Goal: Task Accomplishment & Management: Manage account settings

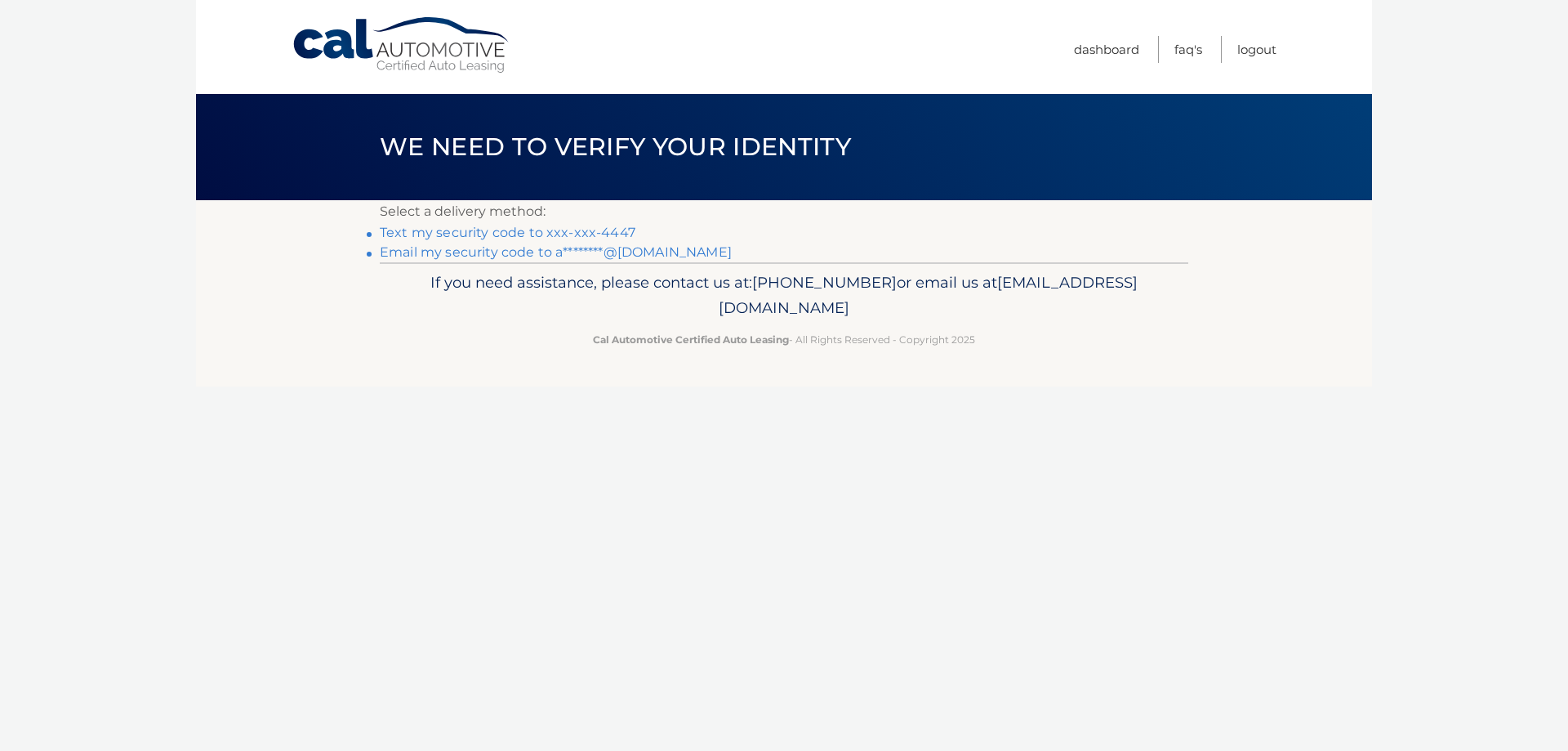
click at [598, 232] on link "Text my security code to xxx-xxx-4447" at bounding box center [507, 233] width 256 height 16
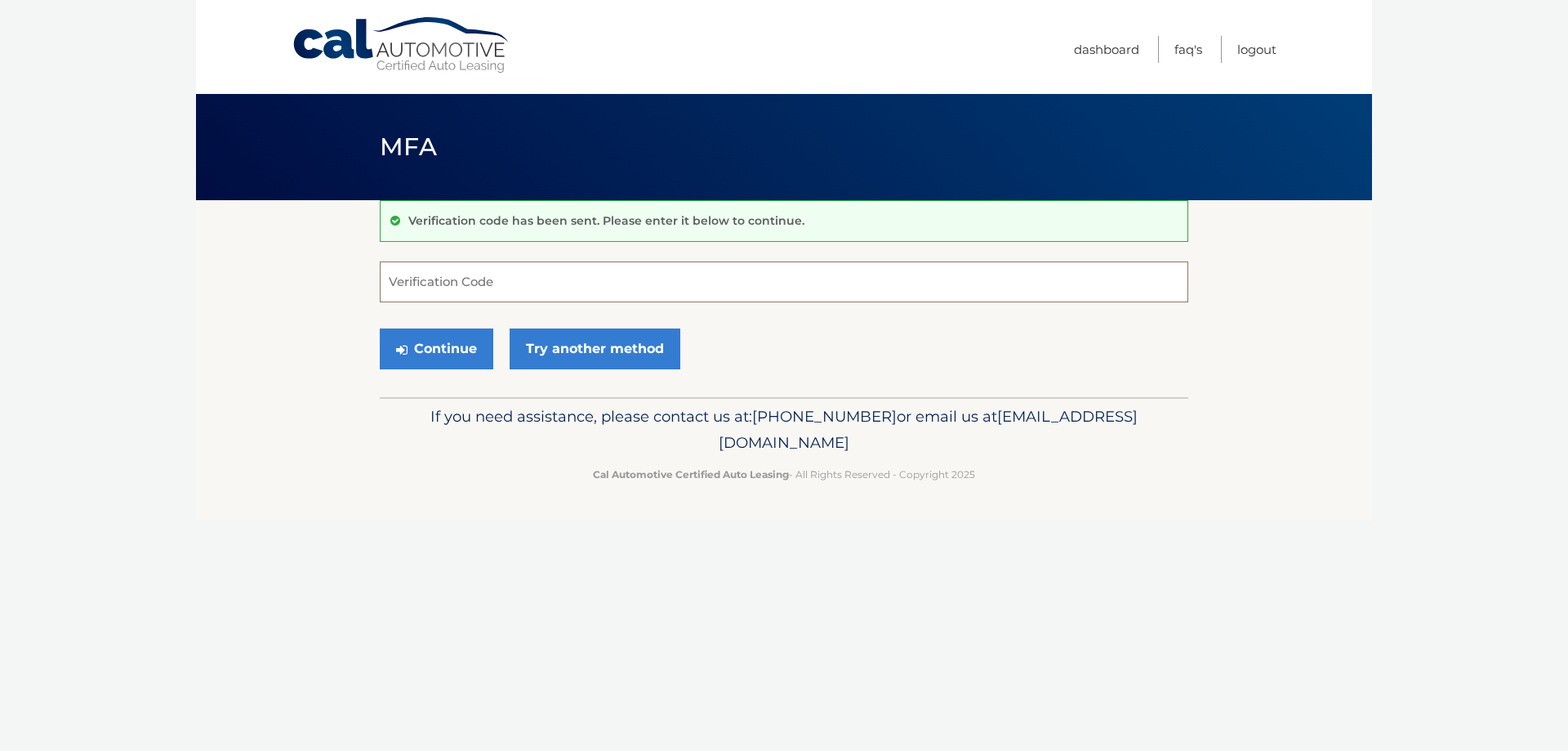
click at [594, 282] on input "Verification Code" at bounding box center [784, 282] width 808 height 41
type input "031942"
click at [380, 328] on button "Continue" at bounding box center [436, 349] width 113 height 41
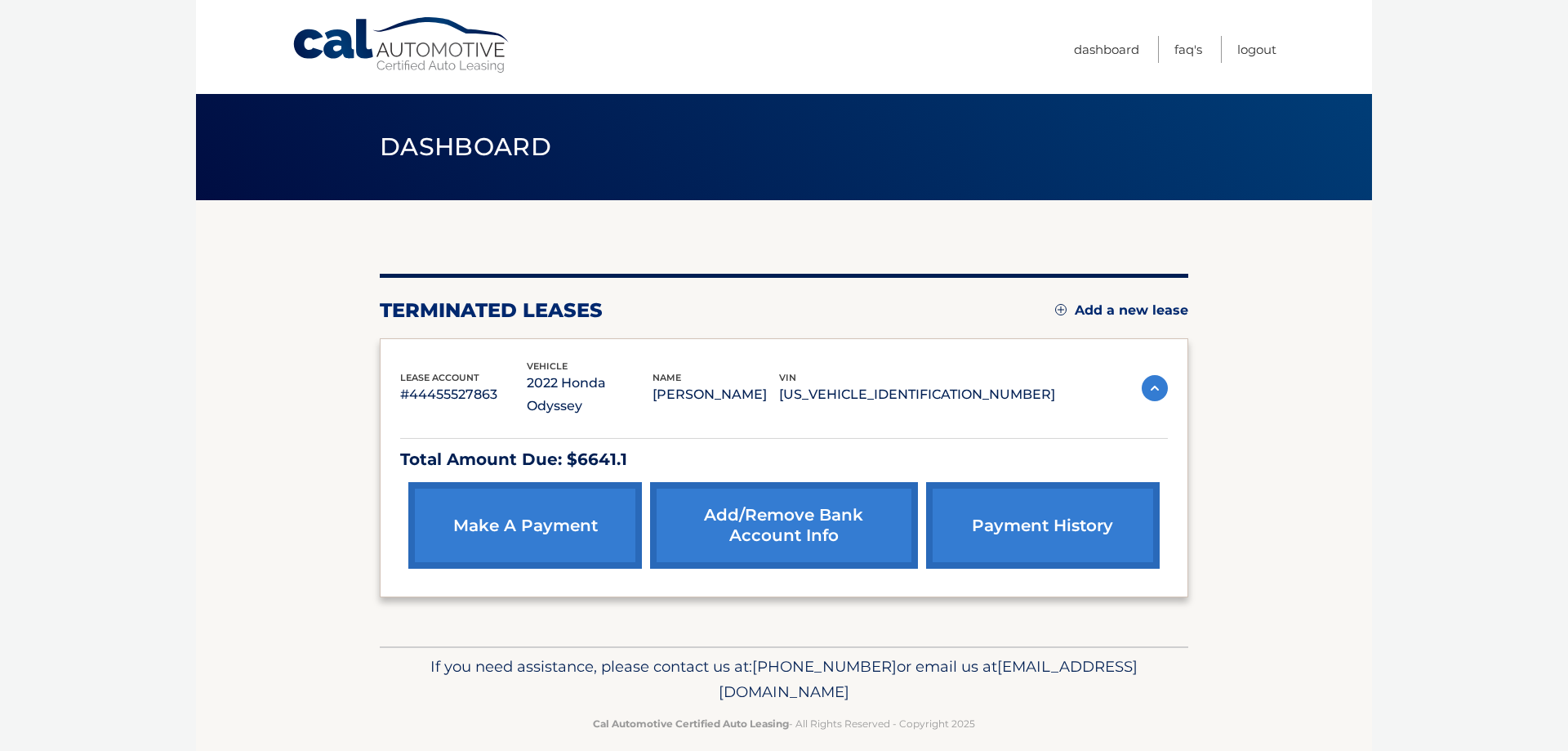
click at [590, 491] on link "make a payment" at bounding box center [525, 525] width 233 height 86
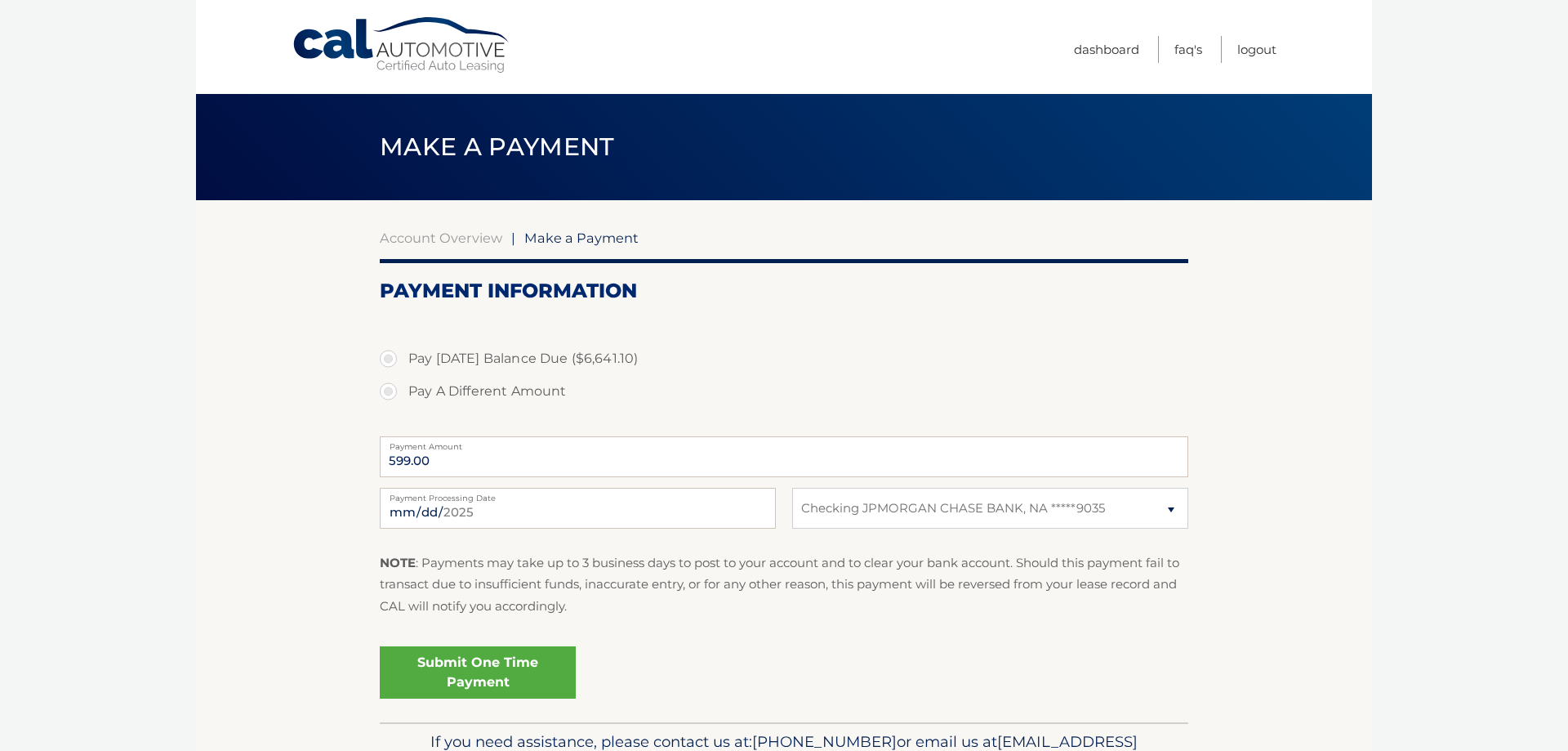
select select "ZmNiMjRhNDItMzgwYy00ZWM4LWFkYmItMGI3MGQzNDZmYjM4"
click at [662, 466] on input "599.00" at bounding box center [784, 457] width 808 height 41
click at [557, 390] on label "Pay A Different Amount" at bounding box center [784, 391] width 808 height 33
click at [402, 390] on input "Pay A Different Amount" at bounding box center [394, 388] width 16 height 26
radio input "true"
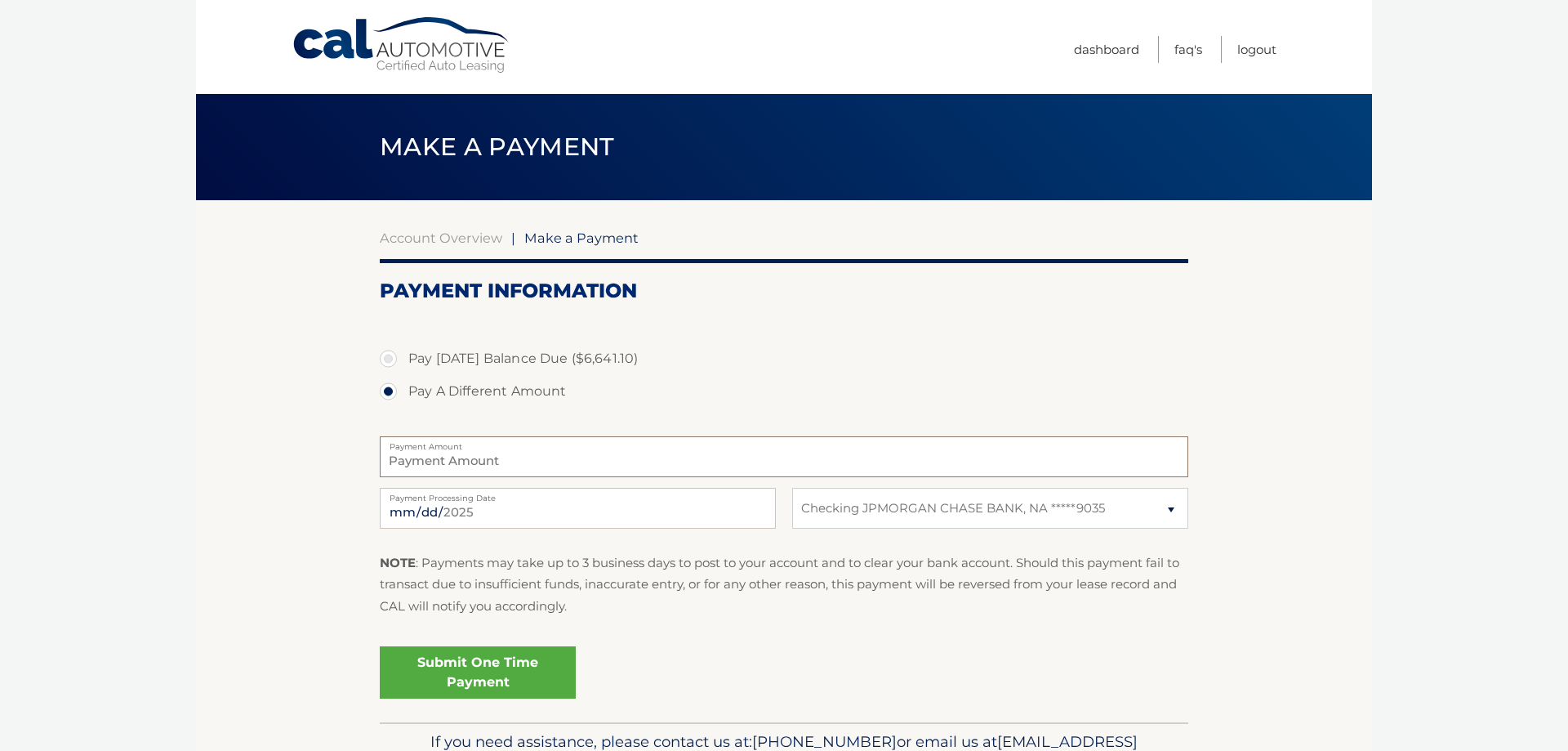
click at [494, 458] on input "Payment Amount" at bounding box center [784, 457] width 808 height 41
click at [792, 488] on select "Select Bank Account Checking JPMORGAN CHASE BANK, NA *****9035" at bounding box center [990, 508] width 396 height 41
click at [679, 556] on p "NOTE : Payments may take up to 3 business days to post to your account and to c…" at bounding box center [784, 584] width 808 height 65
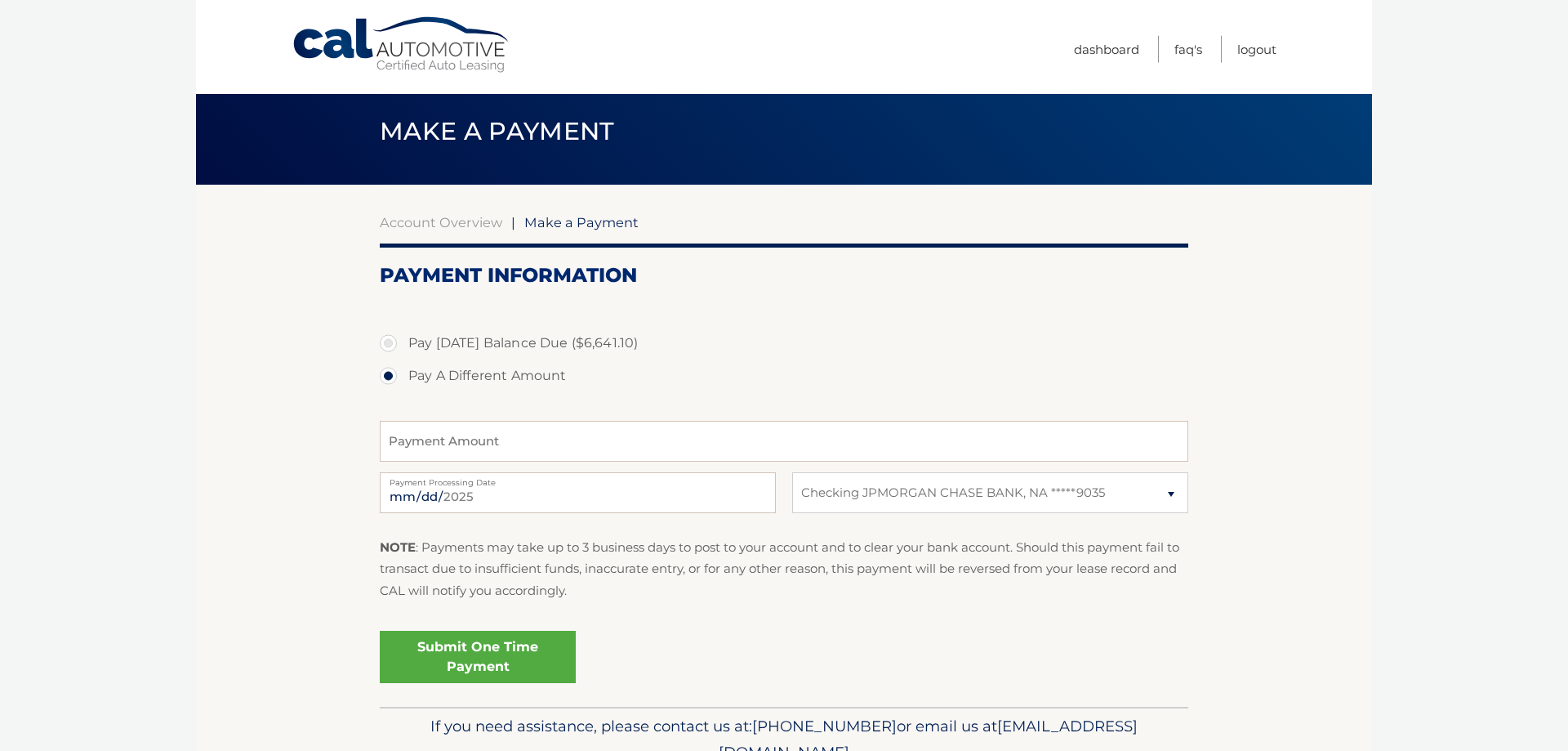
scroll to position [11, 0]
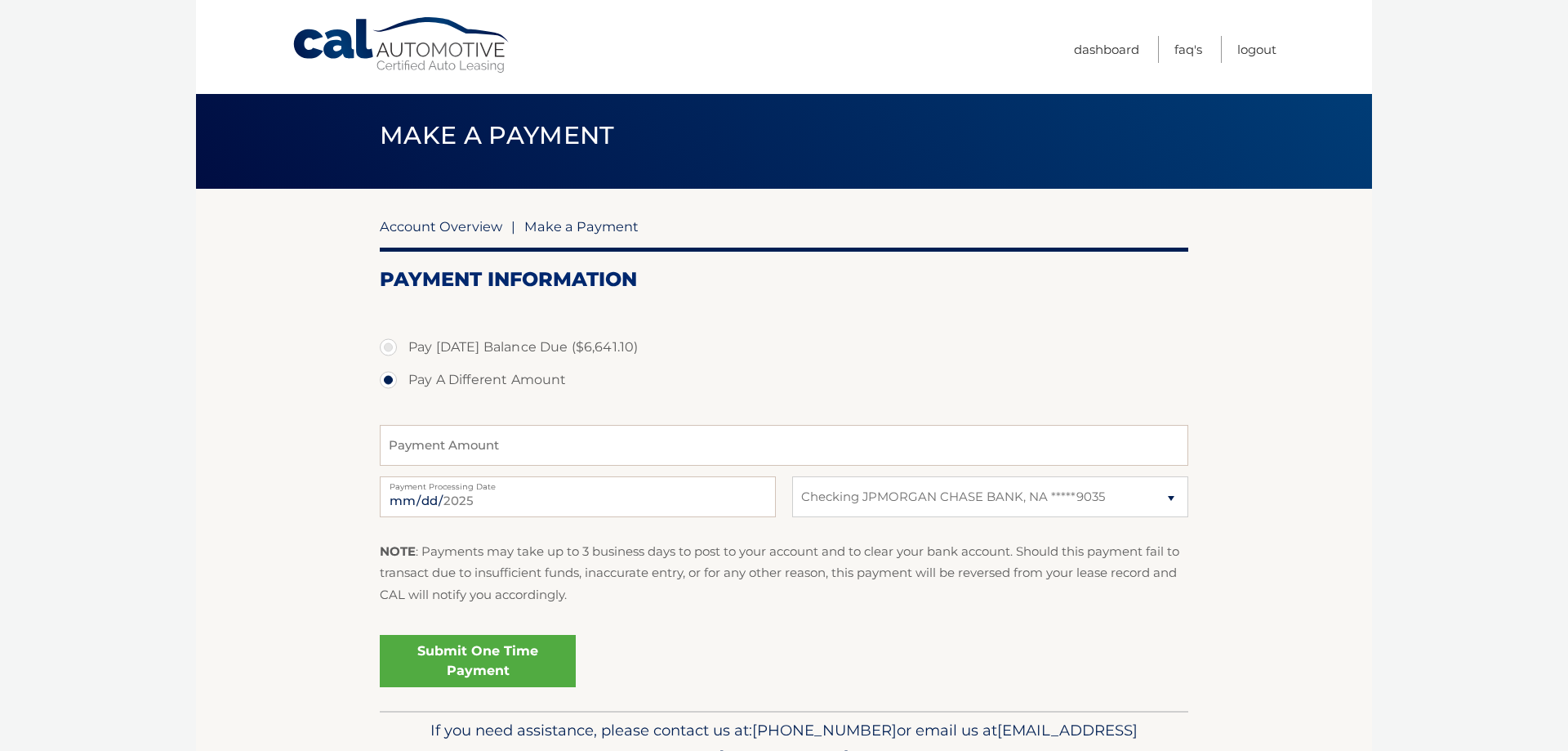
click at [475, 228] on link "Account Overview" at bounding box center [441, 226] width 123 height 16
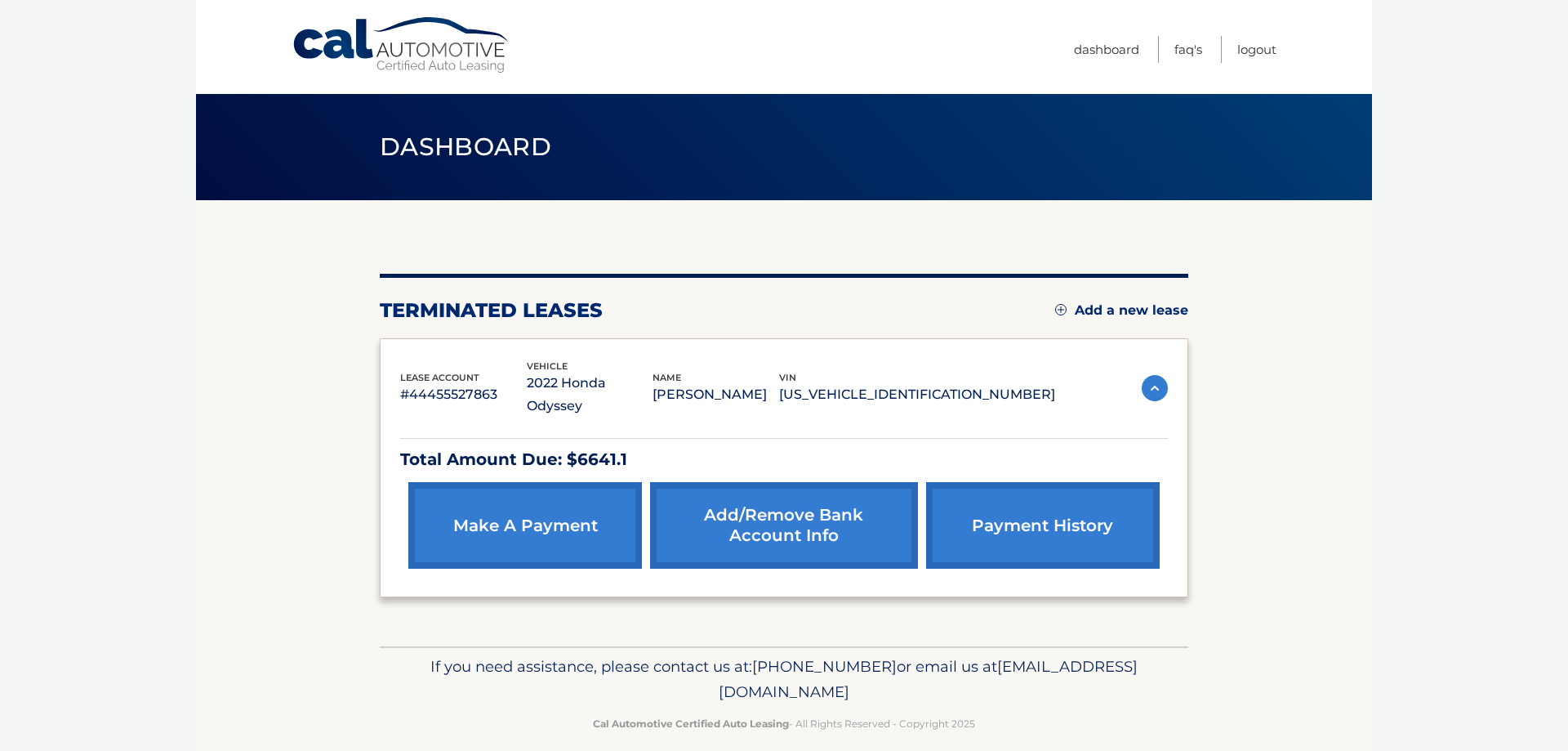
click at [802, 505] on link "Add/Remove bank account info" at bounding box center [783, 525] width 267 height 86
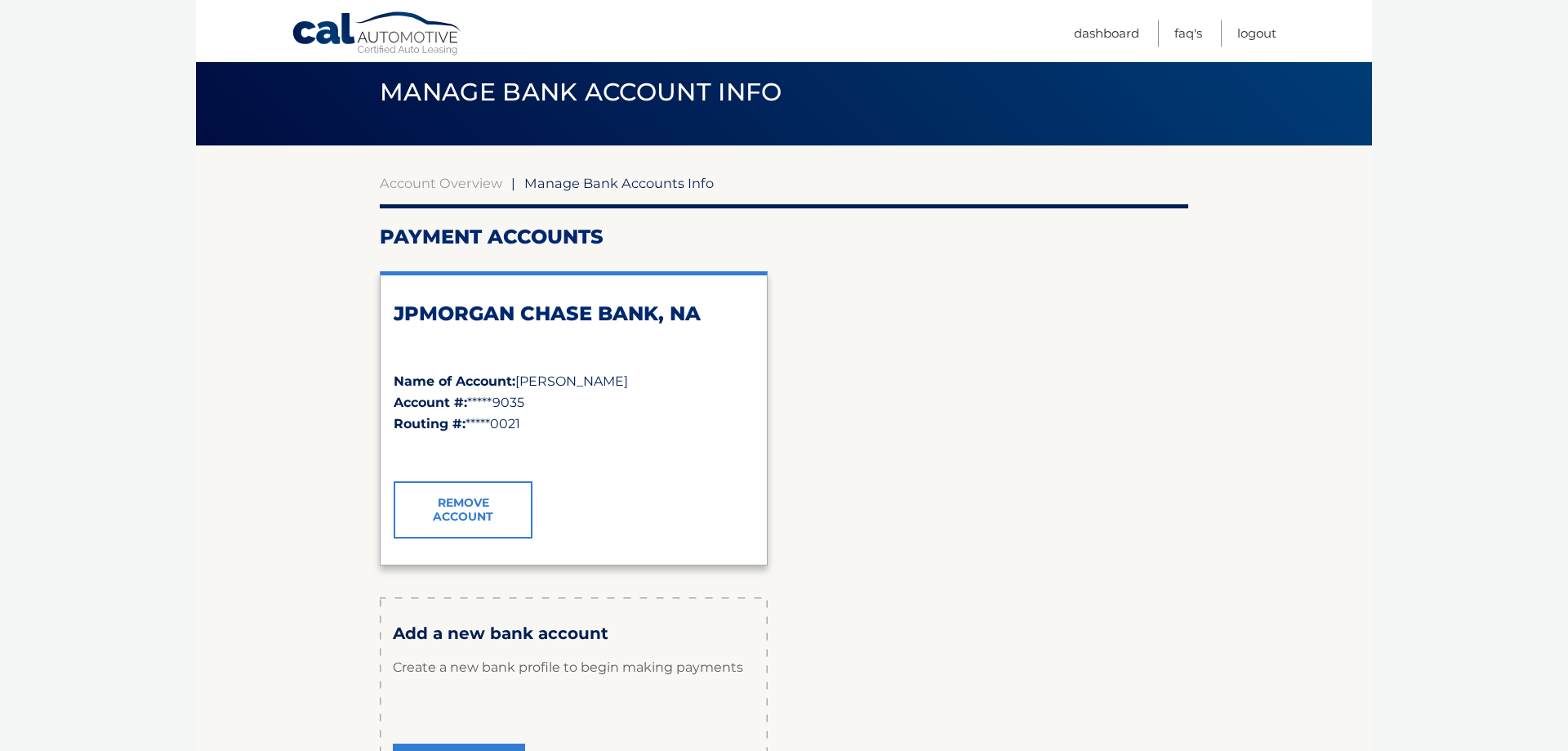
scroll to position [83, 0]
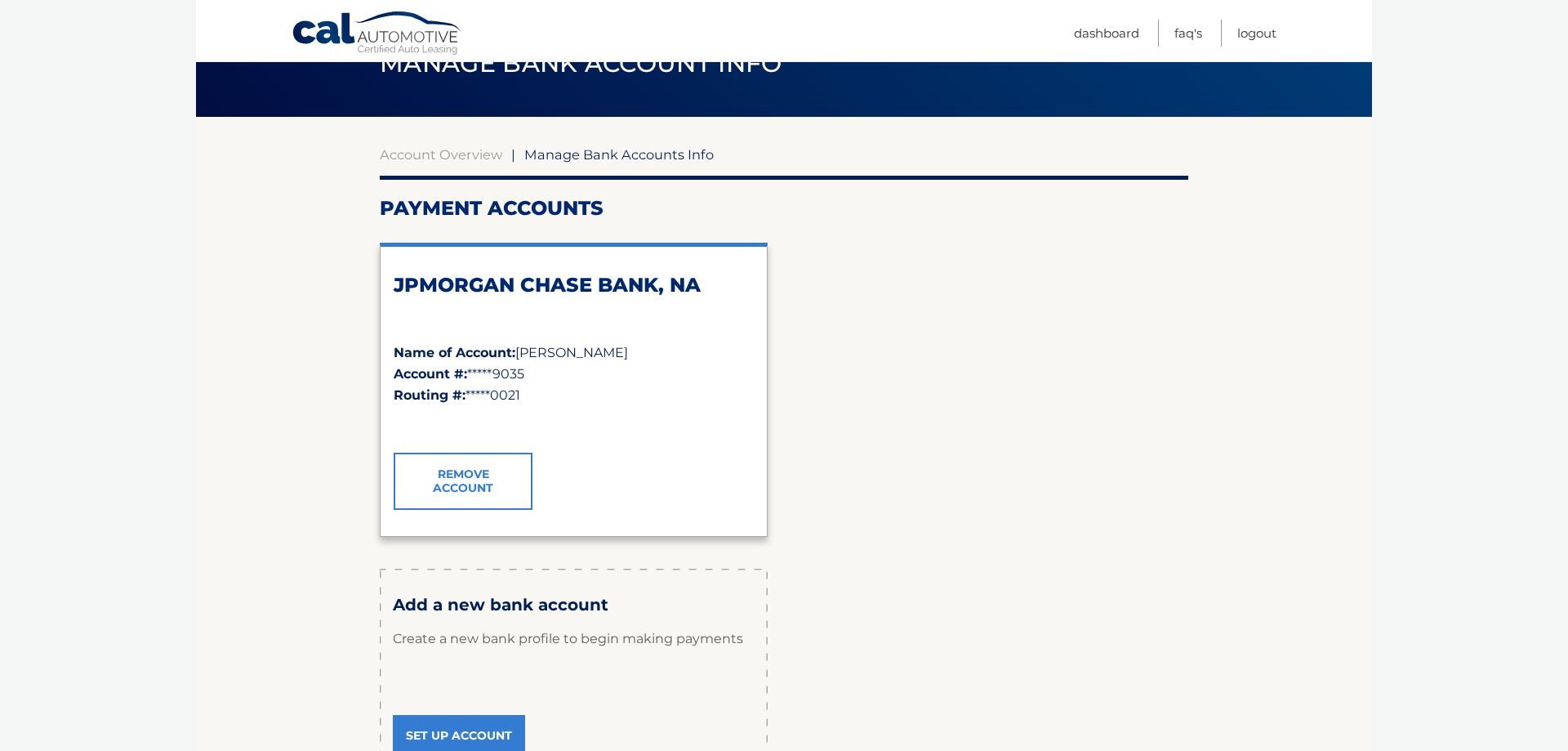
click at [507, 491] on link "Remove Account" at bounding box center [463, 481] width 139 height 57
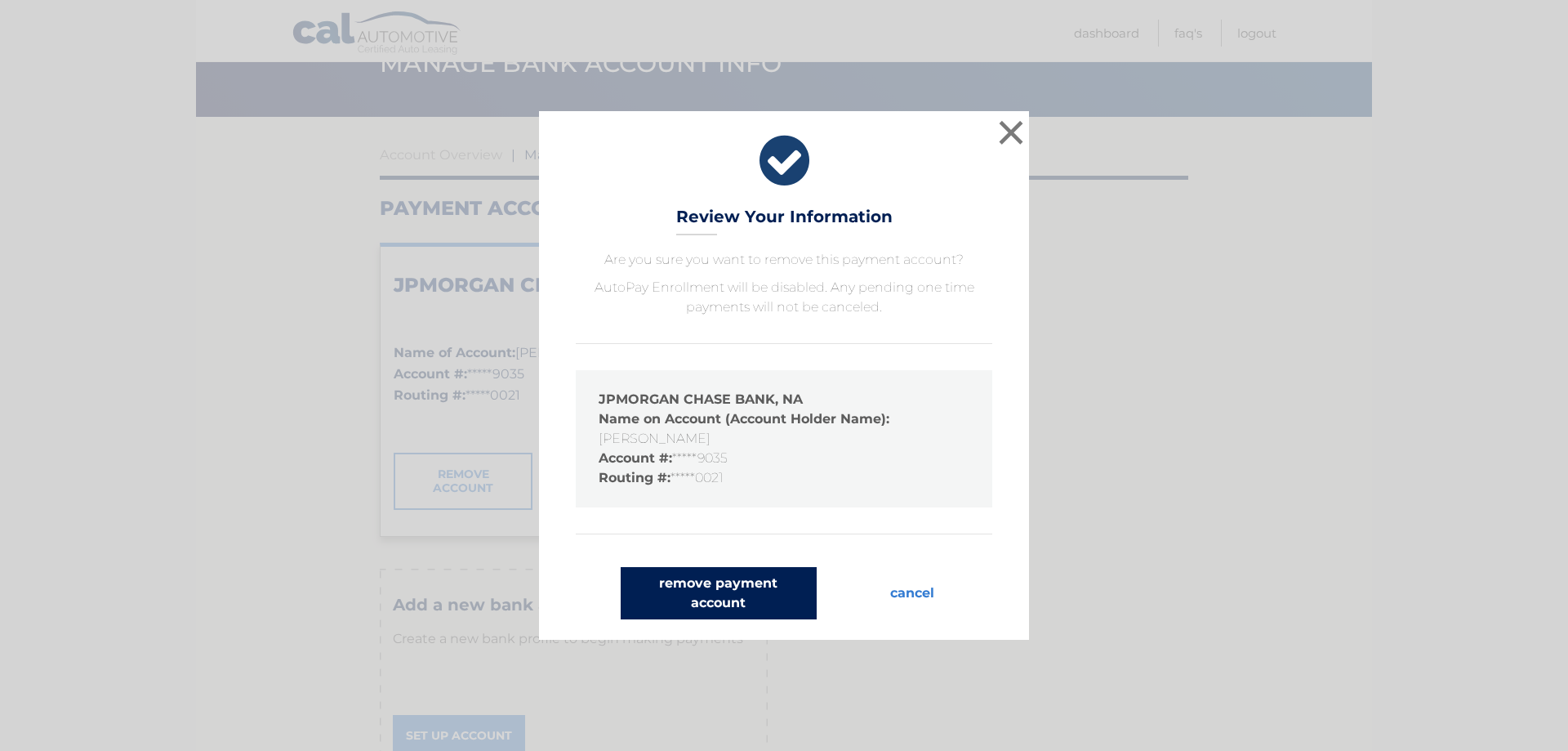
click at [735, 582] on button "remove payment account" at bounding box center [718, 593] width 196 height 53
click at [705, 598] on button "remove payment account" at bounding box center [718, 593] width 196 height 53
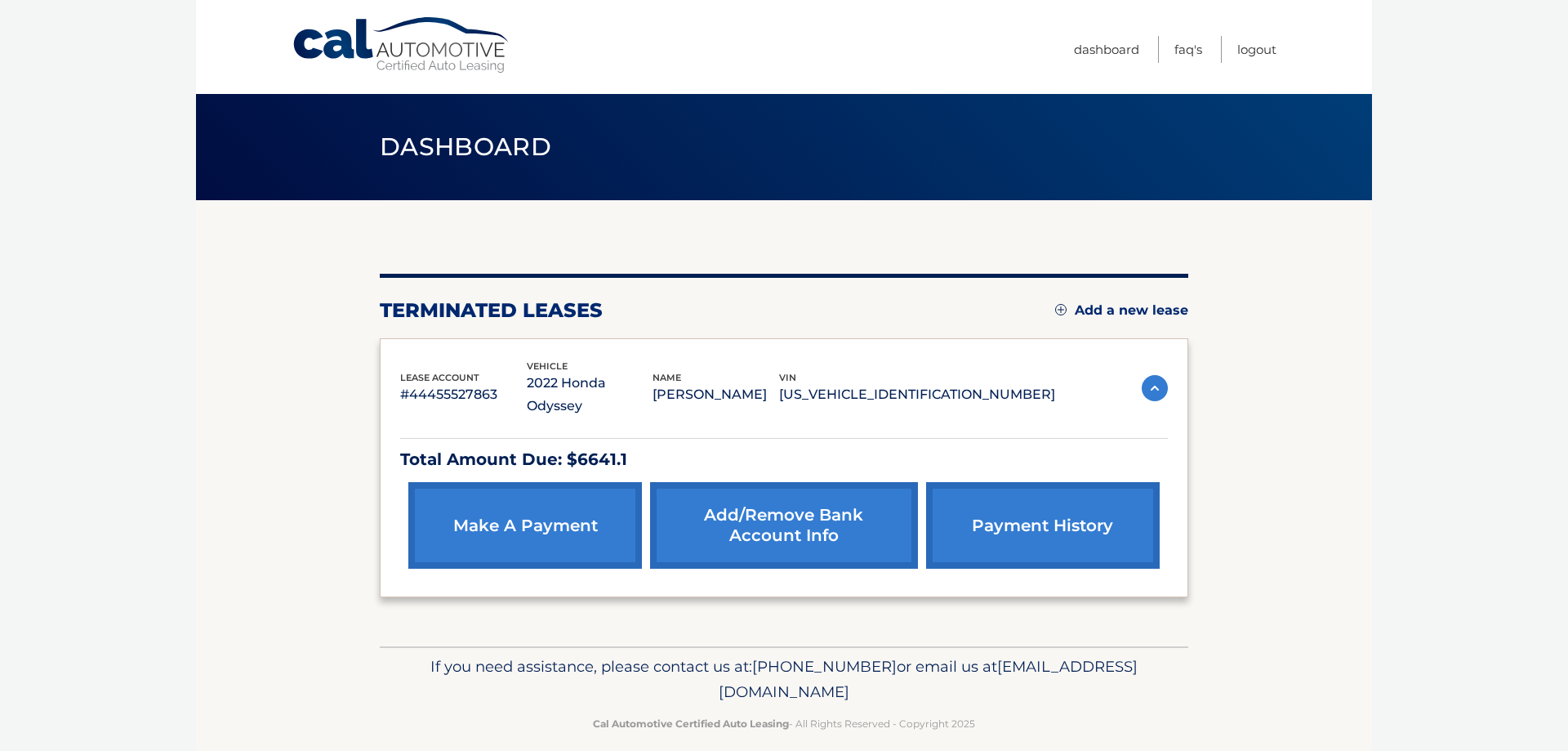
click at [751, 499] on link "Add/Remove bank account info" at bounding box center [783, 525] width 267 height 86
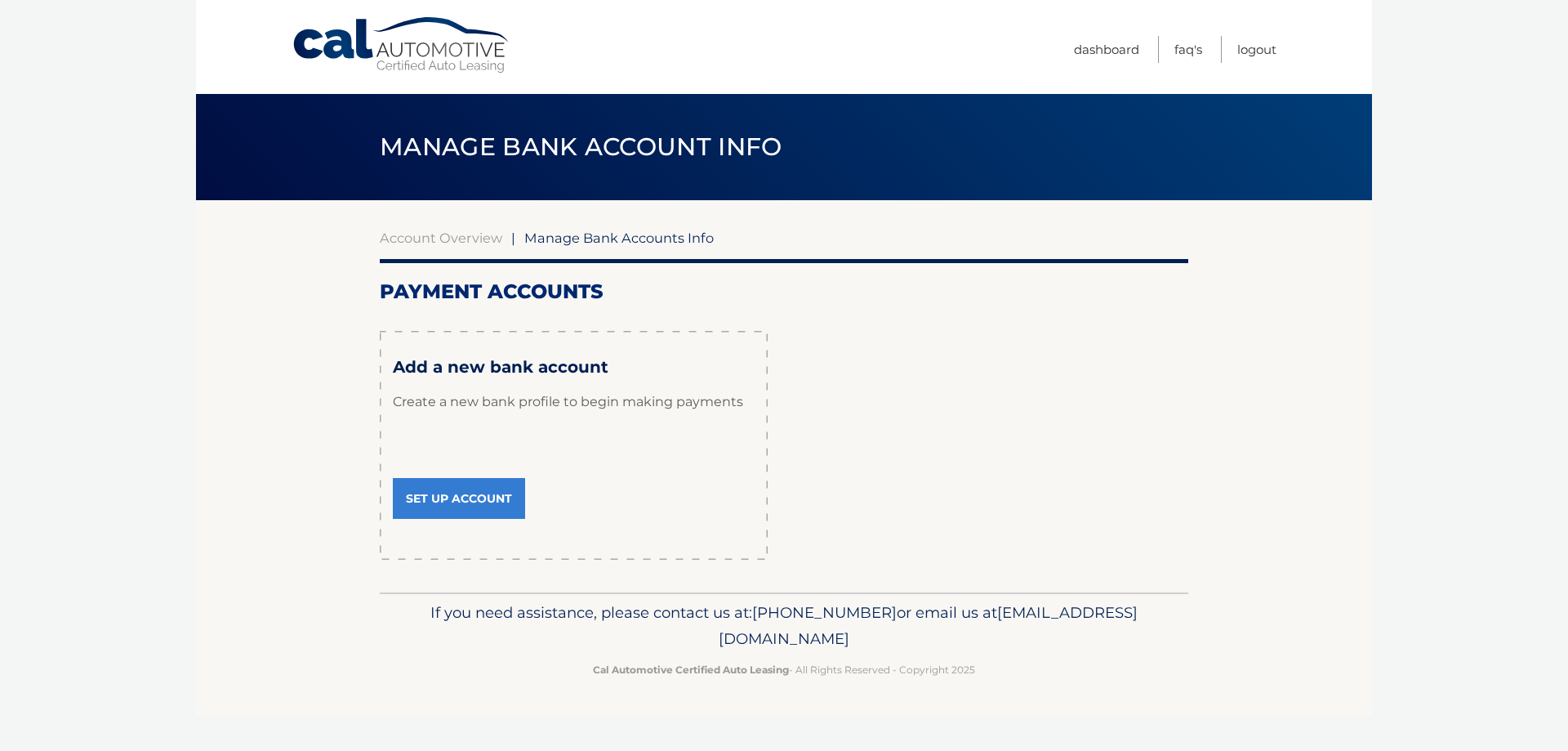
drag, startPoint x: 451, startPoint y: 216, endPoint x: 485, endPoint y: 229, distance: 36.4
click at [452, 216] on div "Account Overview | Manage Bank Accounts Info Payment Accounts × Review Your Inf…" at bounding box center [784, 396] width 808 height 392
click at [564, 245] on span "Manage Bank Accounts Info" at bounding box center [619, 237] width 189 height 16
click at [1111, 45] on link "Dashboard" at bounding box center [1107, 49] width 66 height 27
